Goal: Task Accomplishment & Management: Manage account settings

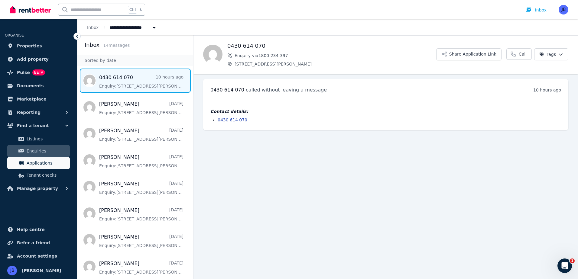
click at [42, 161] on span "Applications" at bounding box center [47, 163] width 41 height 7
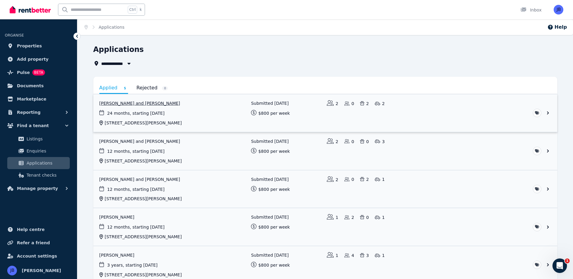
click at [140, 101] on link "View application: Suzette Lodge and James Lodge" at bounding box center [325, 113] width 464 height 38
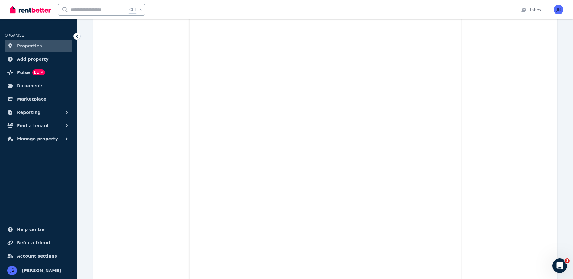
scroll to position [1357, 0]
click at [26, 43] on span "Properties" at bounding box center [29, 45] width 25 height 7
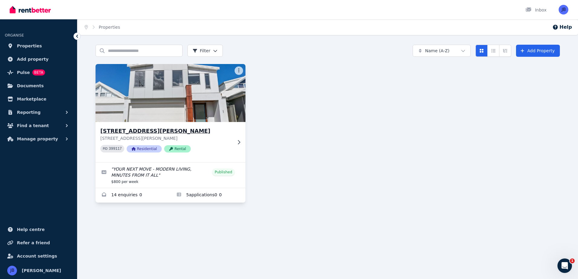
click at [171, 147] on span "Rental" at bounding box center [177, 148] width 27 height 7
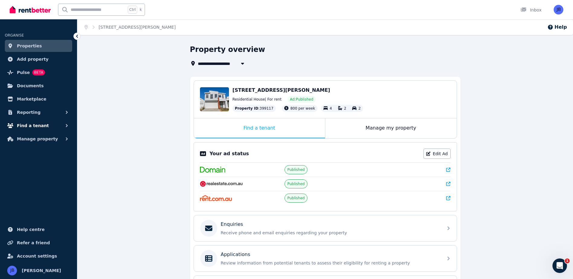
click at [30, 125] on span "Find a tenant" at bounding box center [33, 125] width 32 height 7
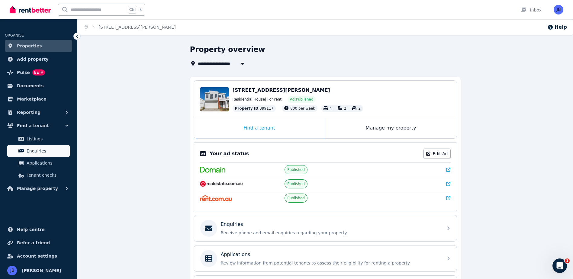
click at [35, 147] on link "Enquiries" at bounding box center [38, 151] width 63 height 12
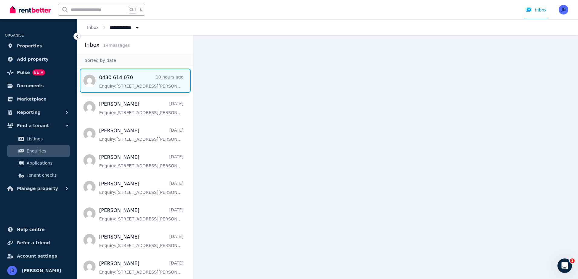
click at [128, 80] on span "Message list" at bounding box center [135, 81] width 116 height 24
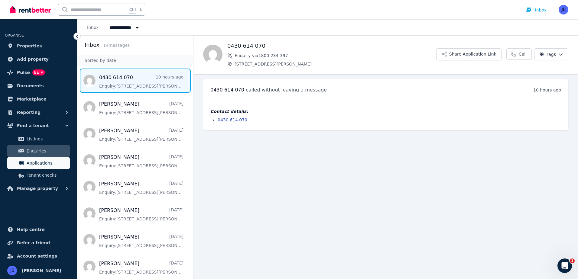
click at [34, 166] on span "Applications" at bounding box center [47, 163] width 41 height 7
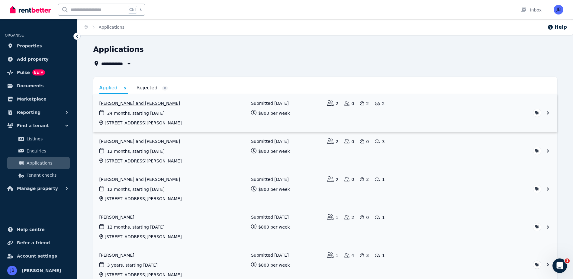
click at [140, 110] on link "View application: Suzette Lodge and James Lodge" at bounding box center [325, 113] width 464 height 38
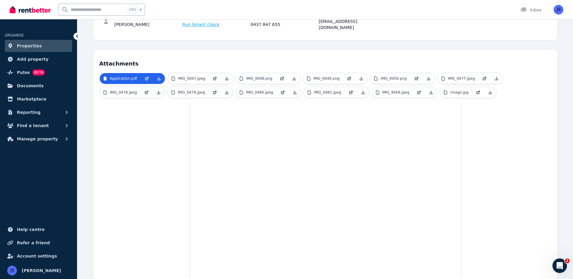
scroll to position [112, 0]
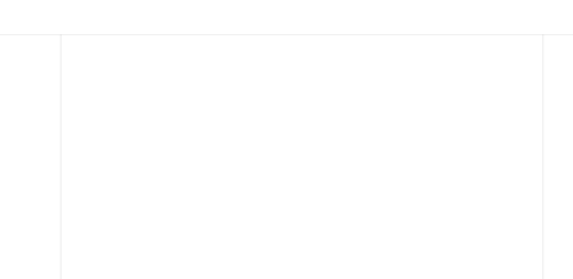
scroll to position [3886, 0]
